Goal: Navigation & Orientation: Go to known website

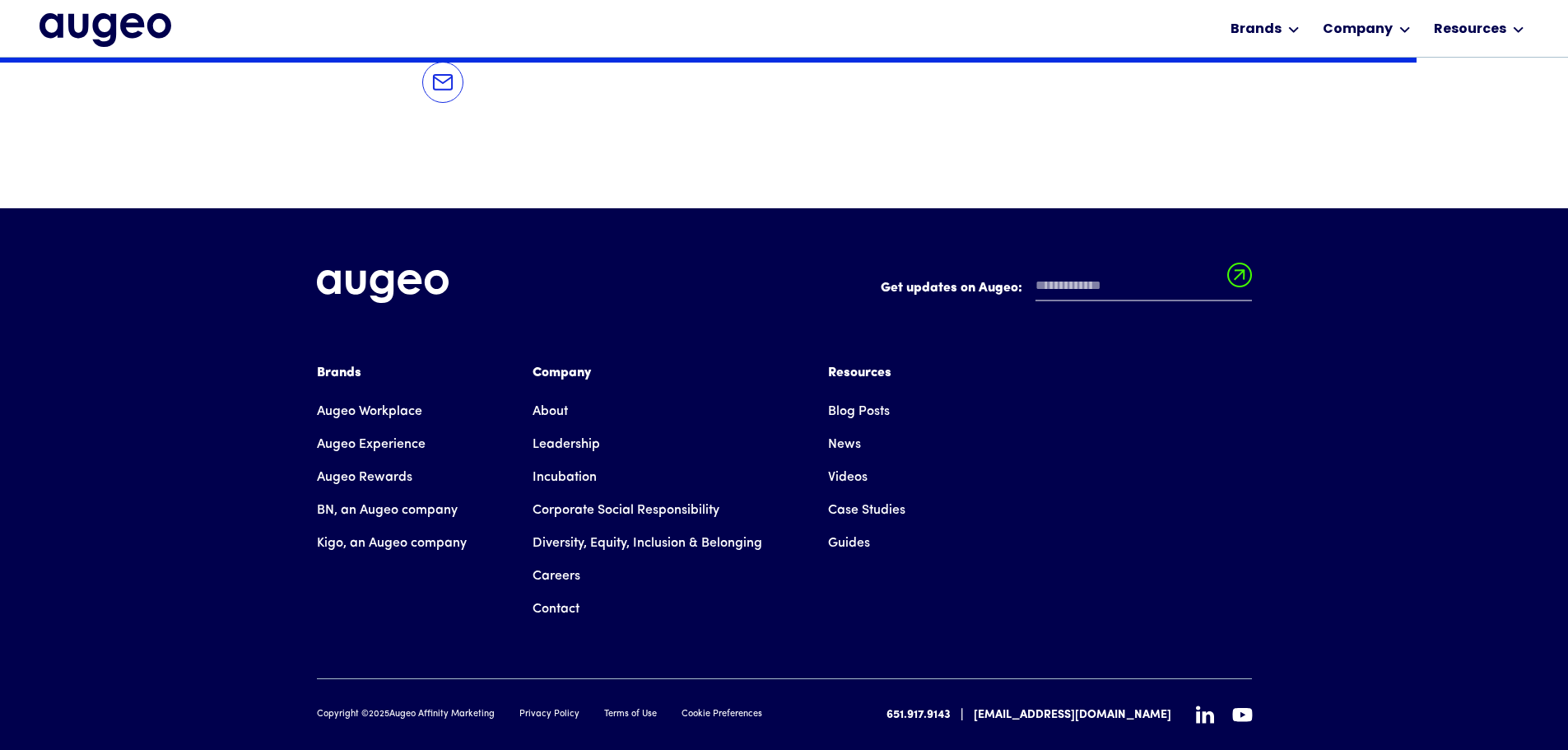
scroll to position [2568, 0]
click at [364, 460] on link "Augeo Rewards" at bounding box center [364, 476] width 95 height 33
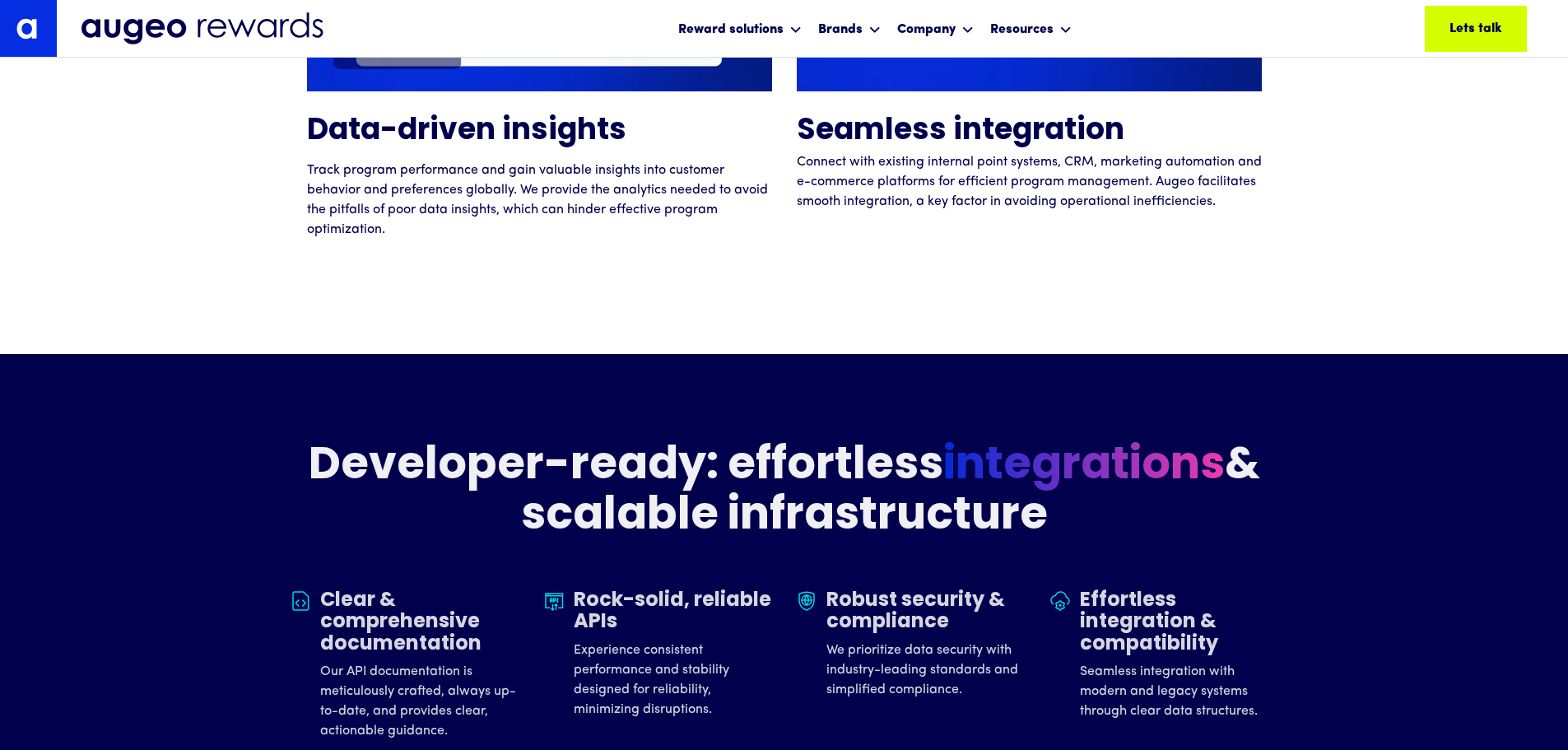
scroll to position [4759, 0]
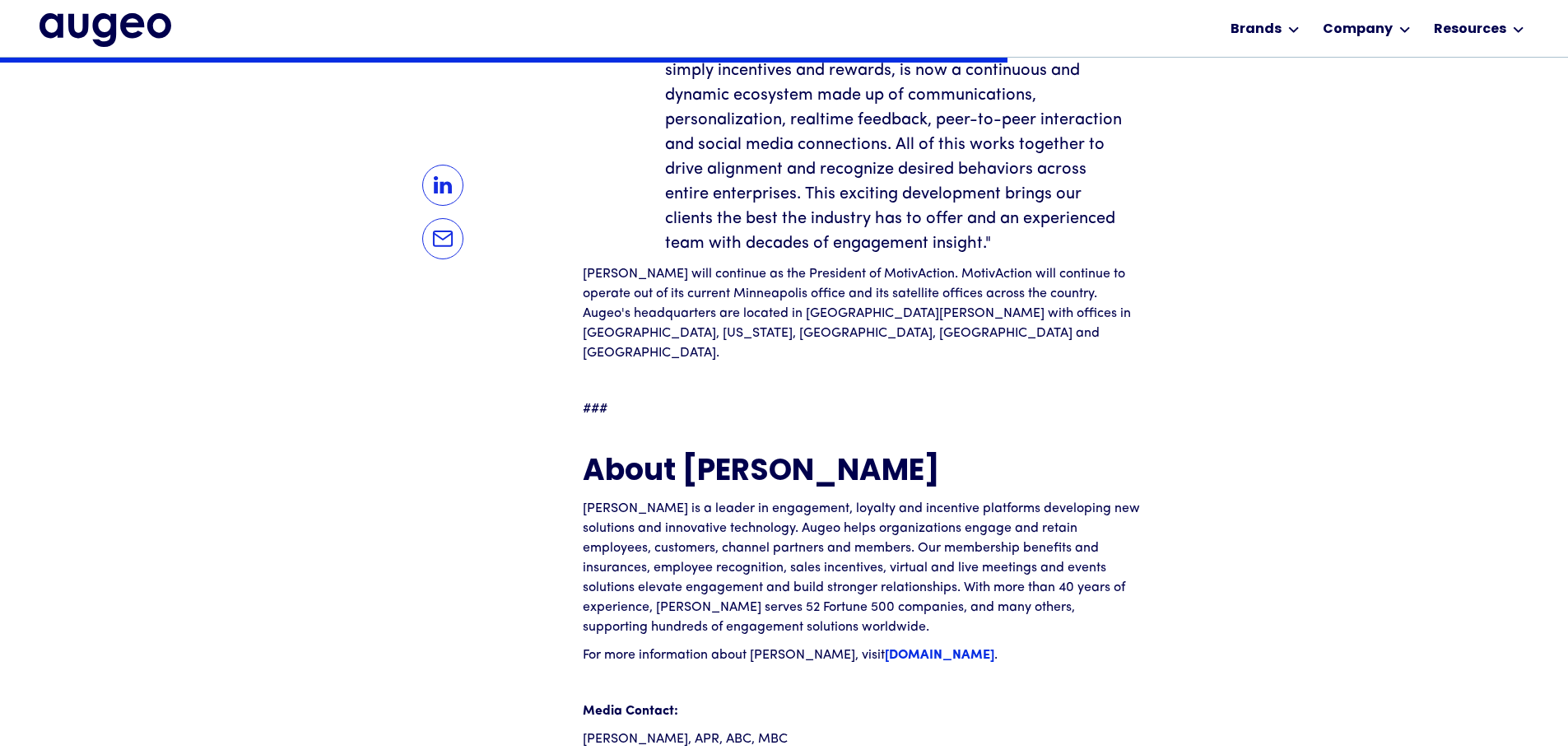
scroll to position [1825, 0]
